Goal: Check status: Check status

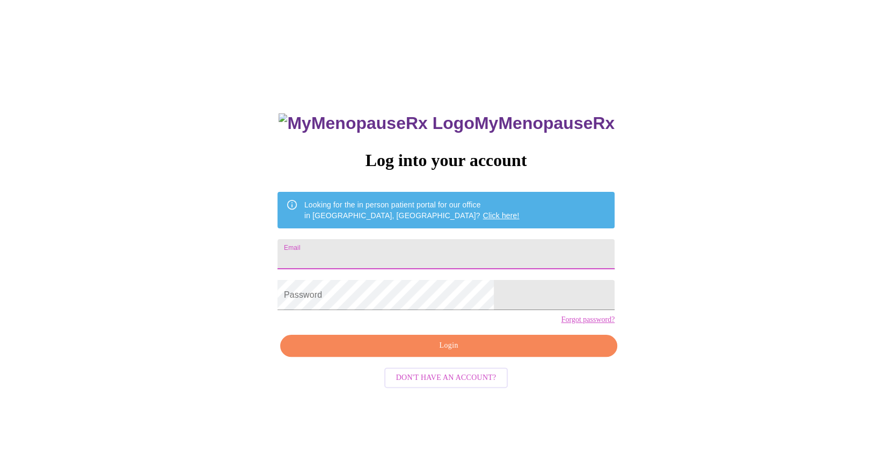
click at [450, 248] on input "Email" at bounding box center [446, 254] width 337 height 30
type input "[PERSON_NAME][EMAIL_ADDRESS][PERSON_NAME][DOMAIN_NAME]"
click at [433, 357] on button "Login" at bounding box center [448, 346] width 337 height 22
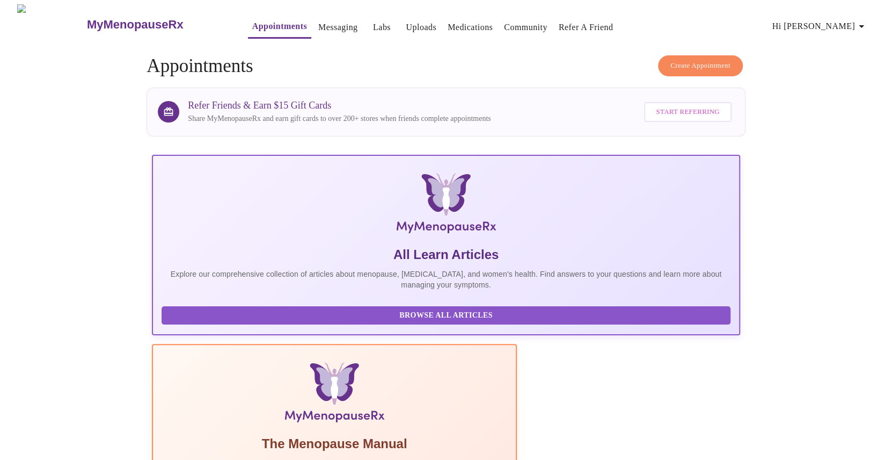
click at [373, 22] on link "Labs" at bounding box center [382, 27] width 18 height 15
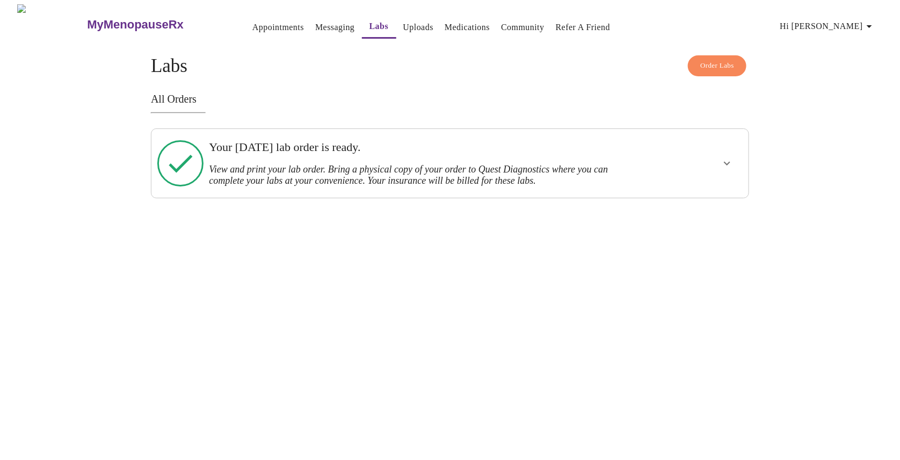
click at [728, 162] on icon "show more" at bounding box center [727, 164] width 6 height 4
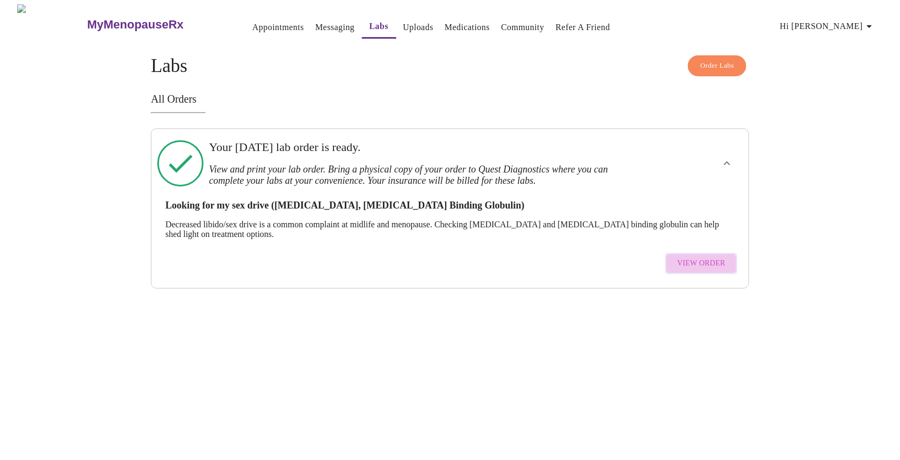
click at [705, 257] on span "View Order" at bounding box center [701, 263] width 48 height 13
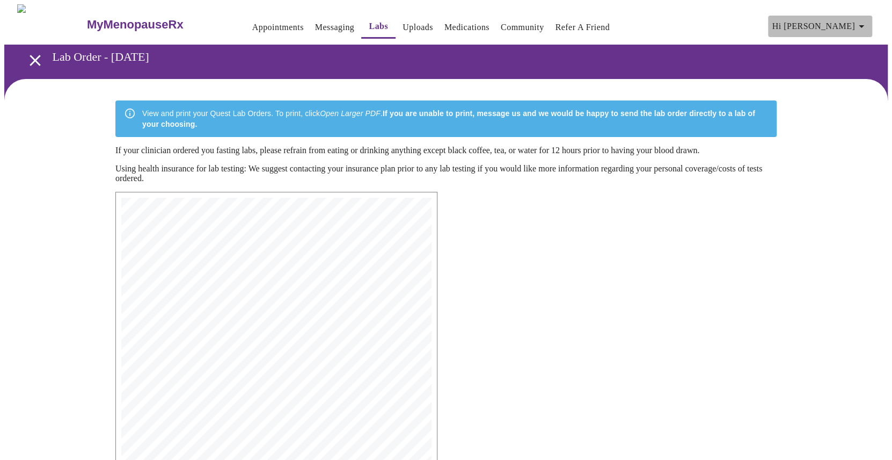
click at [863, 24] on icon "button" at bounding box center [861, 26] width 13 height 13
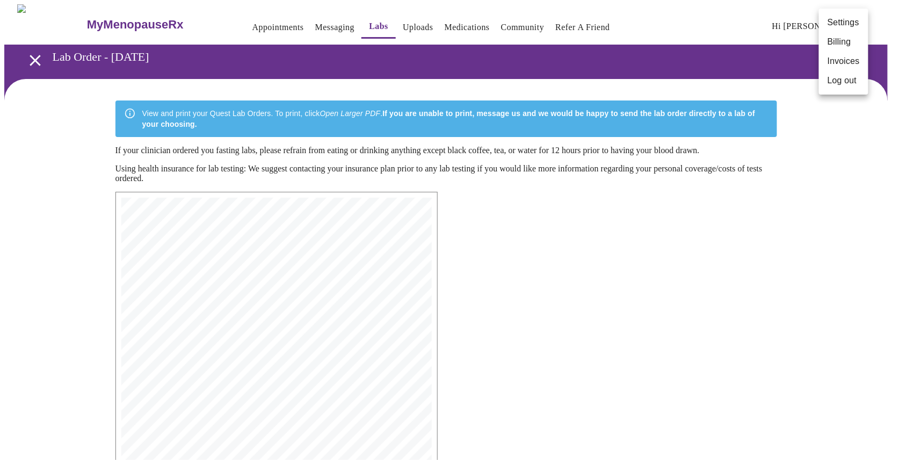
click at [842, 78] on li "Log out" at bounding box center [843, 80] width 49 height 19
